Goal: Task Accomplishment & Management: Manage account settings

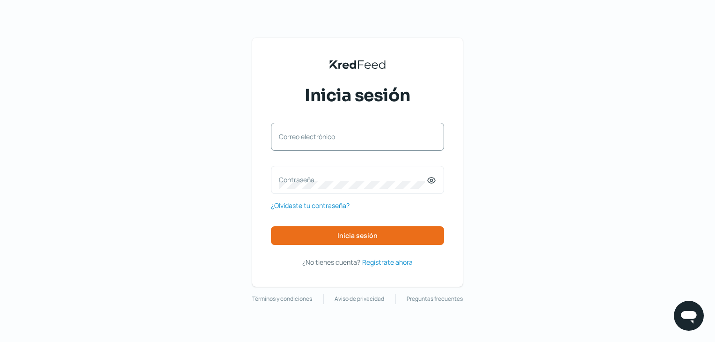
click at [311, 138] on label "Correo electrónico" at bounding box center [353, 136] width 148 height 9
click at [311, 138] on input "Correo electrónico" at bounding box center [357, 141] width 157 height 8
click at [318, 137] on input "Correo electrónico" at bounding box center [357, 141] width 157 height 8
type input "[EMAIL_ADDRESS][DOMAIN_NAME]"
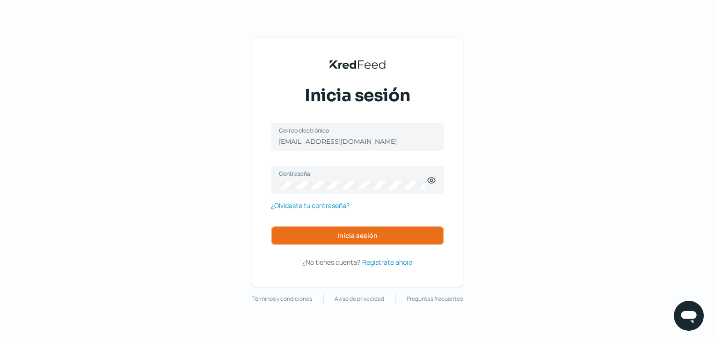
click at [341, 229] on button "Inicia sesión" at bounding box center [357, 235] width 173 height 19
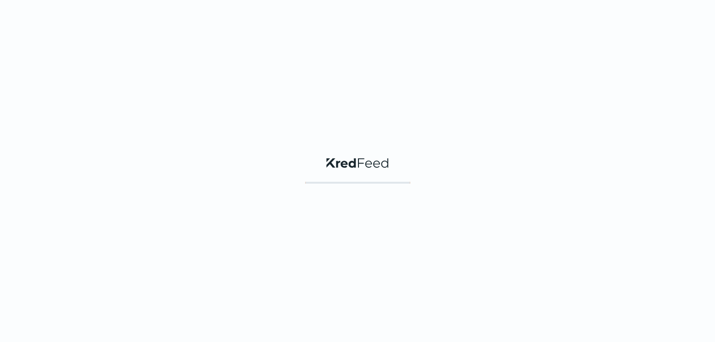
click at [327, 240] on div "KredFeed's Black Logo" at bounding box center [357, 171] width 715 height 342
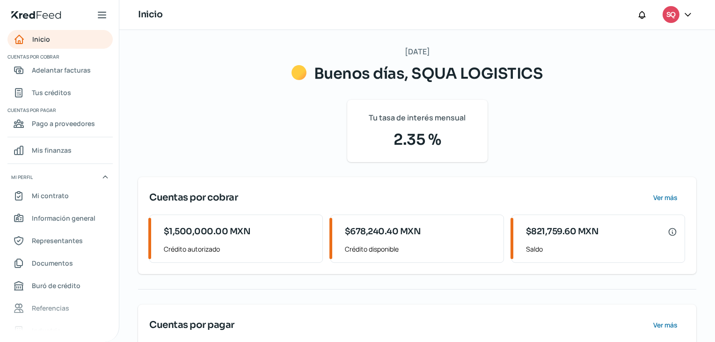
click at [679, 16] on div "SQ" at bounding box center [671, 14] width 17 height 17
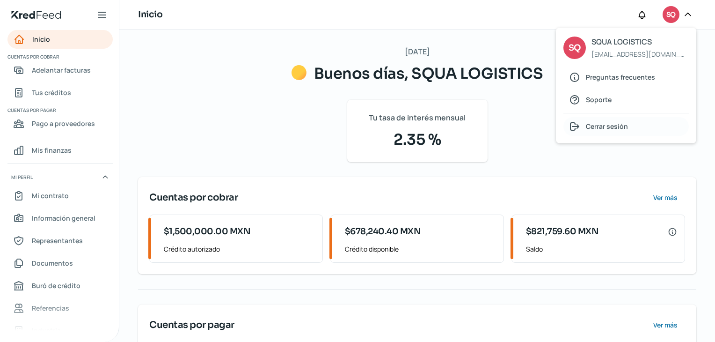
click at [605, 135] on div "Cerrar sesión" at bounding box center [625, 126] width 125 height 19
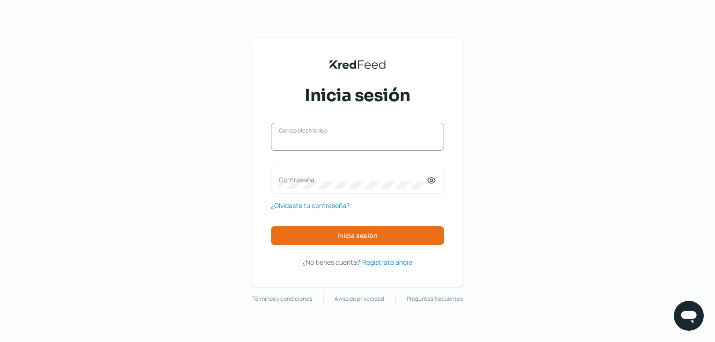
click at [337, 144] on input "Correo electrónico" at bounding box center [357, 141] width 157 height 8
type input "[EMAIL_ADDRESS][DOMAIN_NAME]"
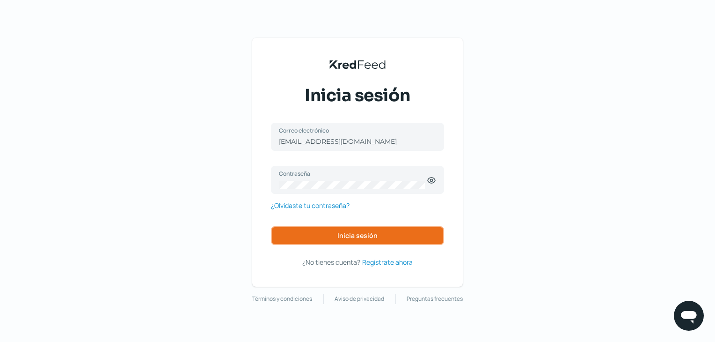
click at [343, 238] on span "Inicia sesión" at bounding box center [357, 235] width 40 height 7
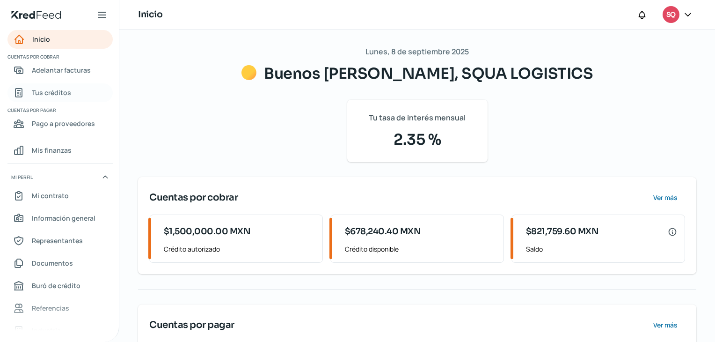
click at [50, 86] on link "Tus créditos" at bounding box center [59, 92] width 105 height 19
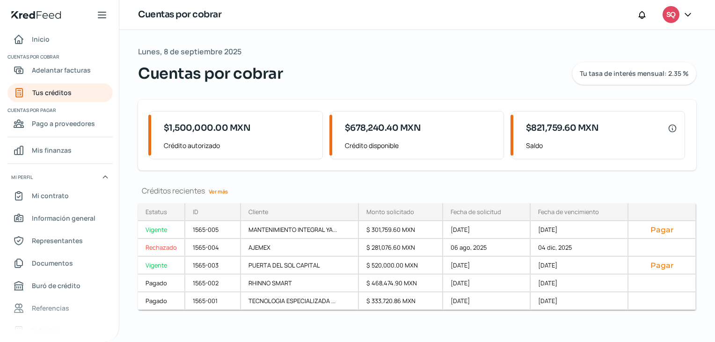
scroll to position [5, 0]
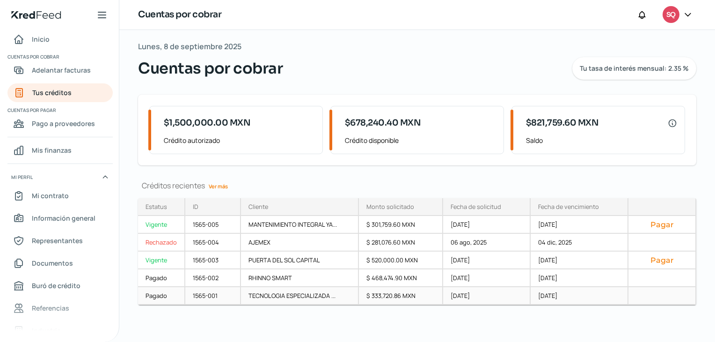
click at [279, 294] on div "TECNOLOGIA ESPECIALIZADA ..." at bounding box center [300, 296] width 118 height 18
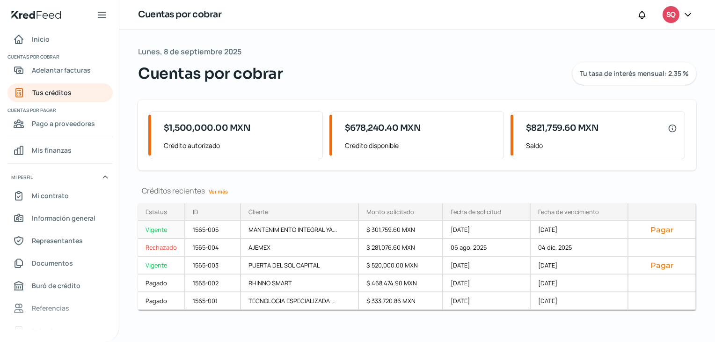
scroll to position [5, 0]
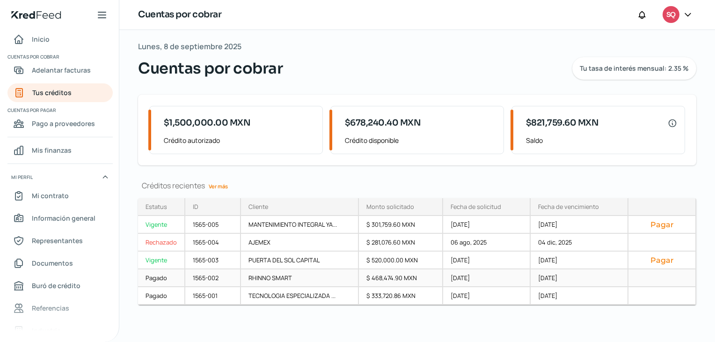
click at [249, 271] on div "RHINNO SMART" at bounding box center [300, 278] width 118 height 18
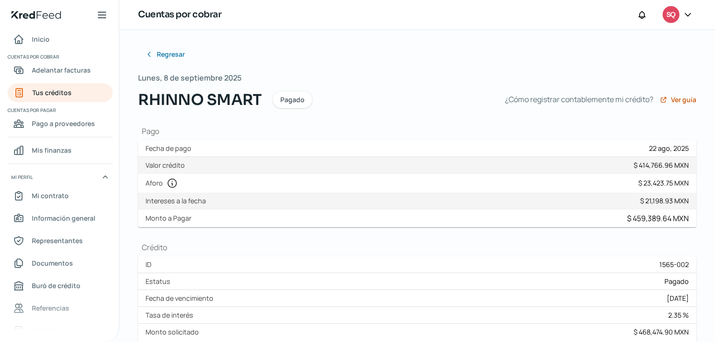
click at [690, 10] on icon at bounding box center [687, 14] width 9 height 9
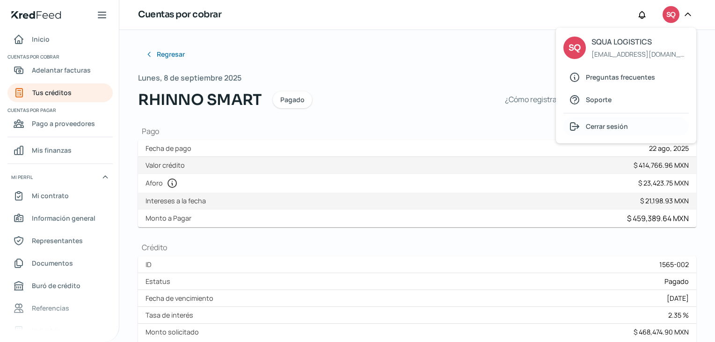
click at [618, 126] on span "Cerrar sesión" at bounding box center [607, 126] width 42 height 12
